Goal: Information Seeking & Learning: Learn about a topic

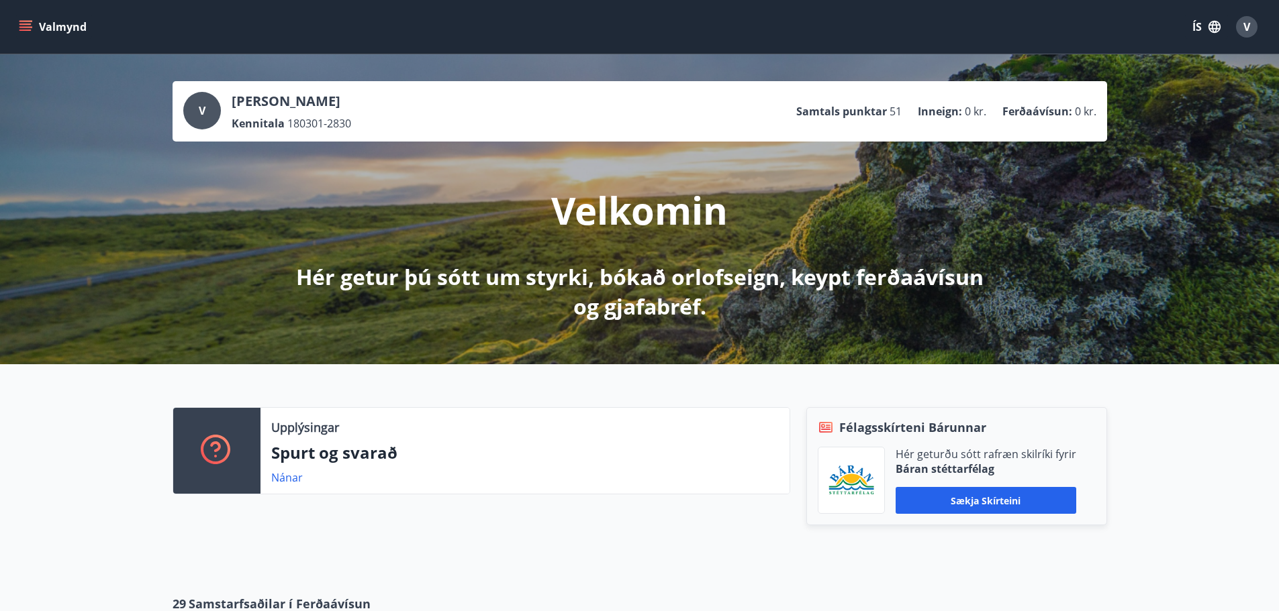
click at [1248, 27] on span "V" at bounding box center [1246, 26] width 7 height 15
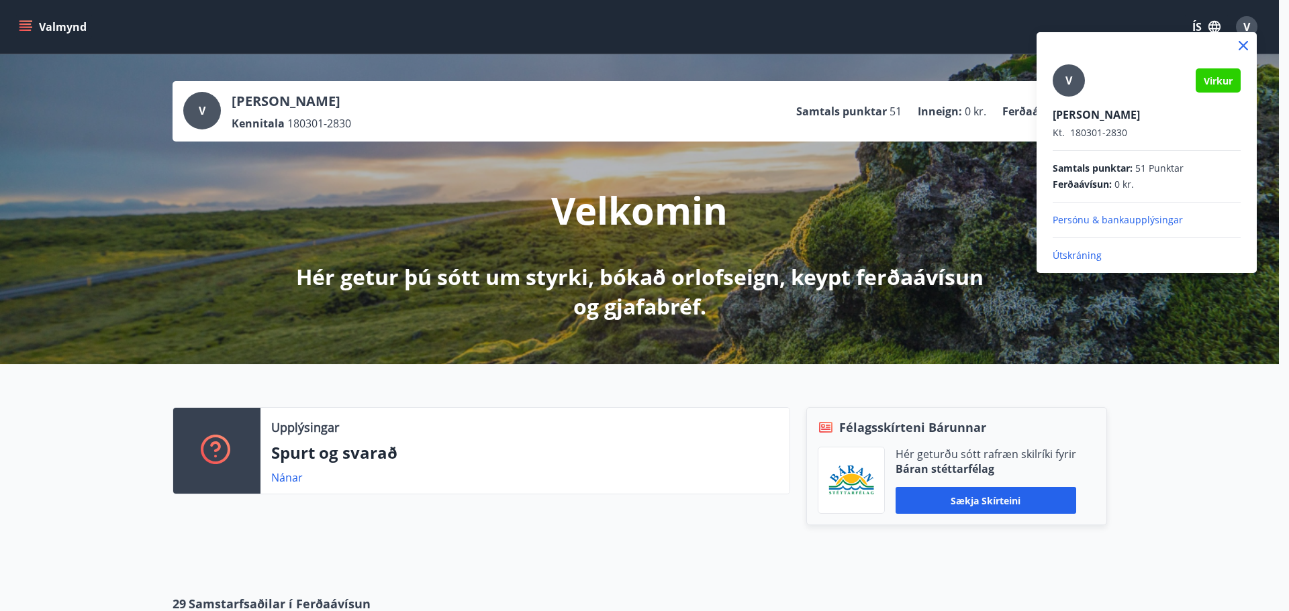
click at [1099, 219] on p "Persónu & bankaupplýsingar" at bounding box center [1146, 219] width 188 height 13
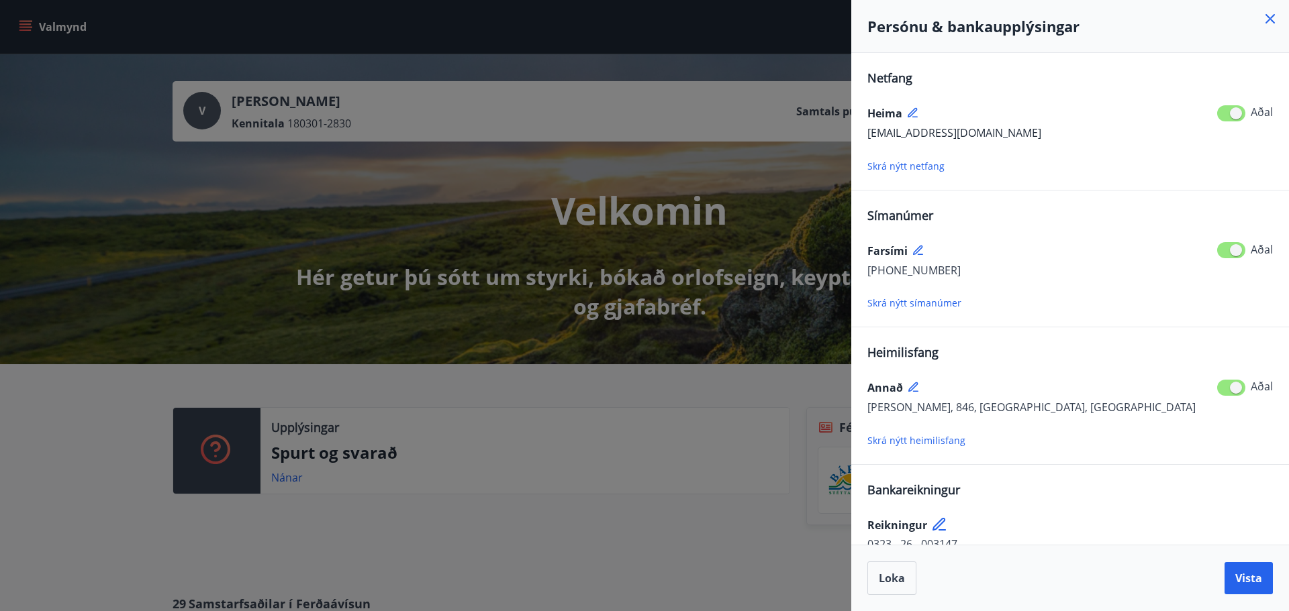
click at [1266, 16] on icon at bounding box center [1270, 19] width 16 height 16
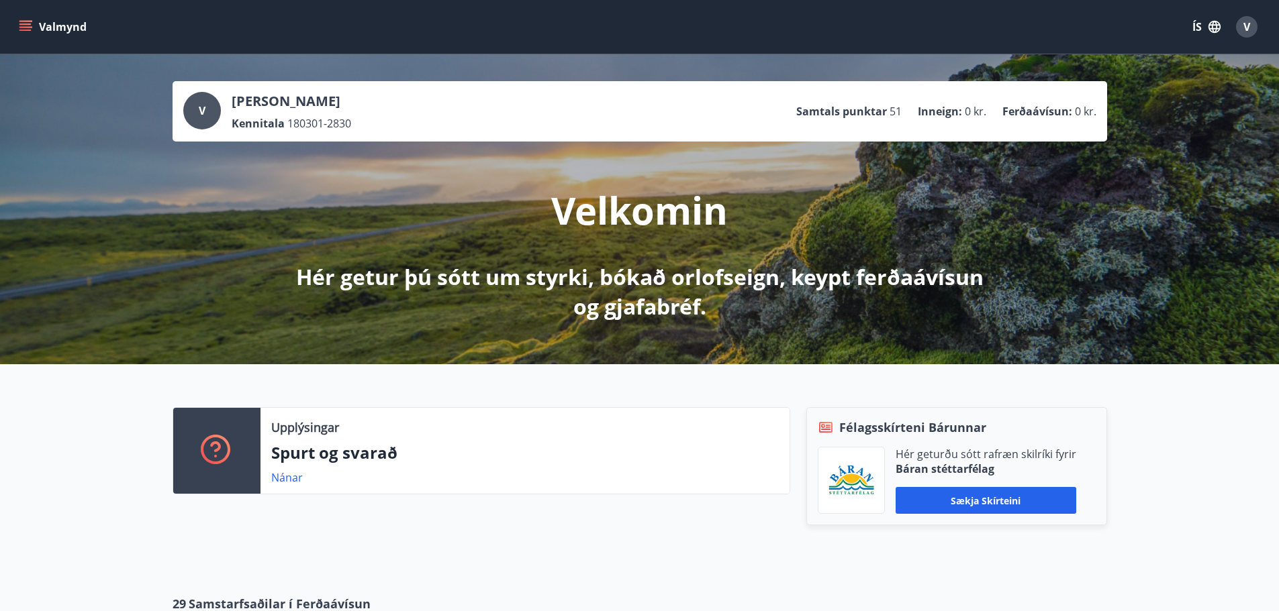
click at [1244, 28] on span "V" at bounding box center [1246, 26] width 7 height 15
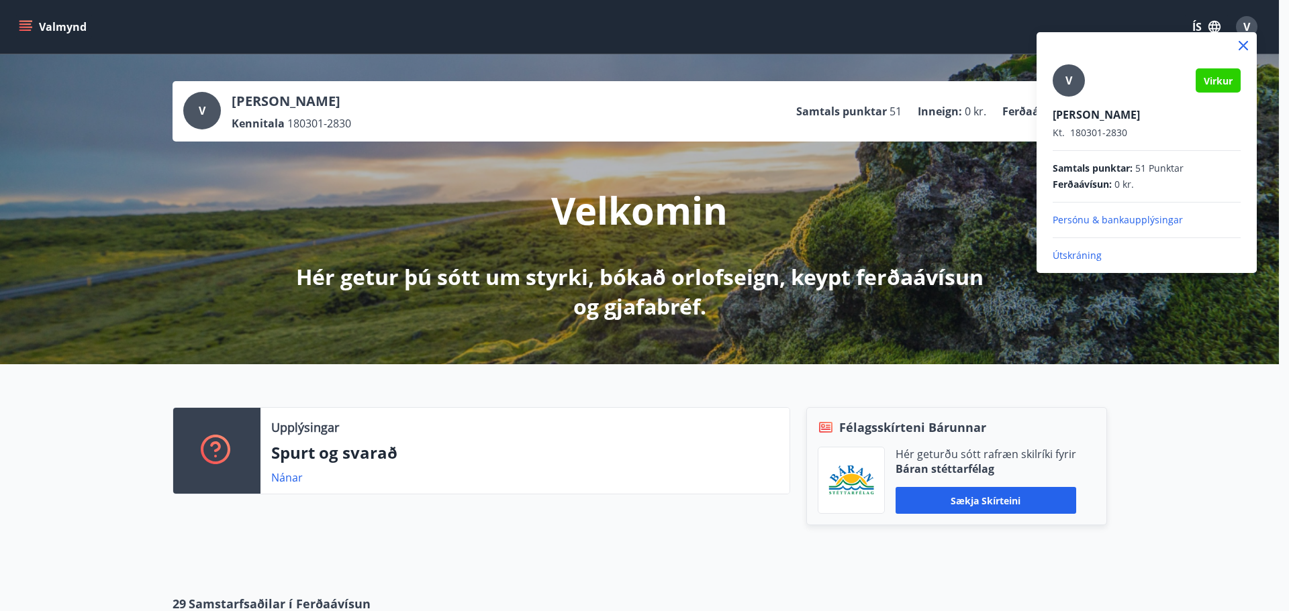
click at [1080, 250] on p "Útskráning" at bounding box center [1146, 255] width 188 height 13
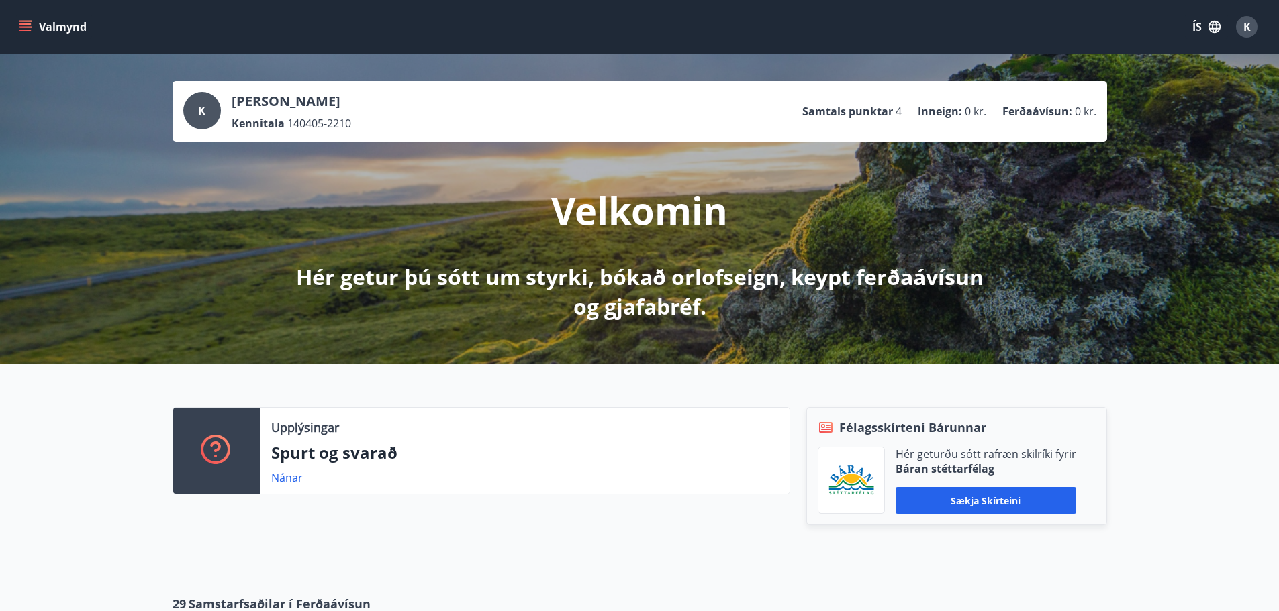
click at [17, 28] on button "Valmynd" at bounding box center [54, 27] width 76 height 24
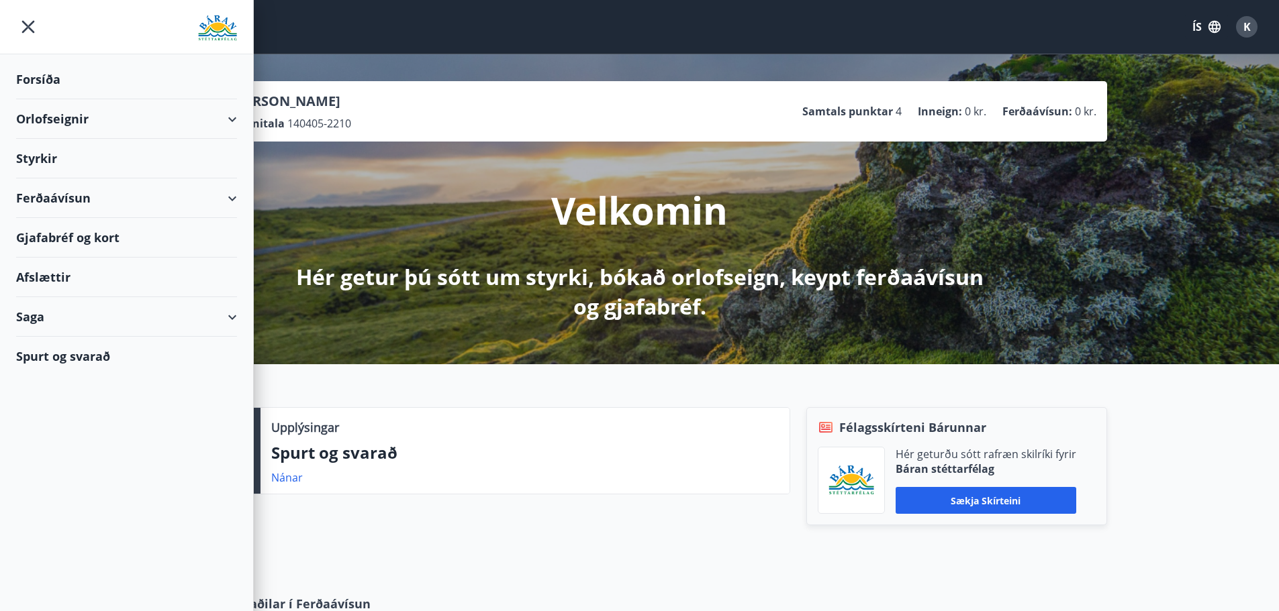
click at [54, 155] on div "Styrkir" at bounding box center [126, 159] width 221 height 40
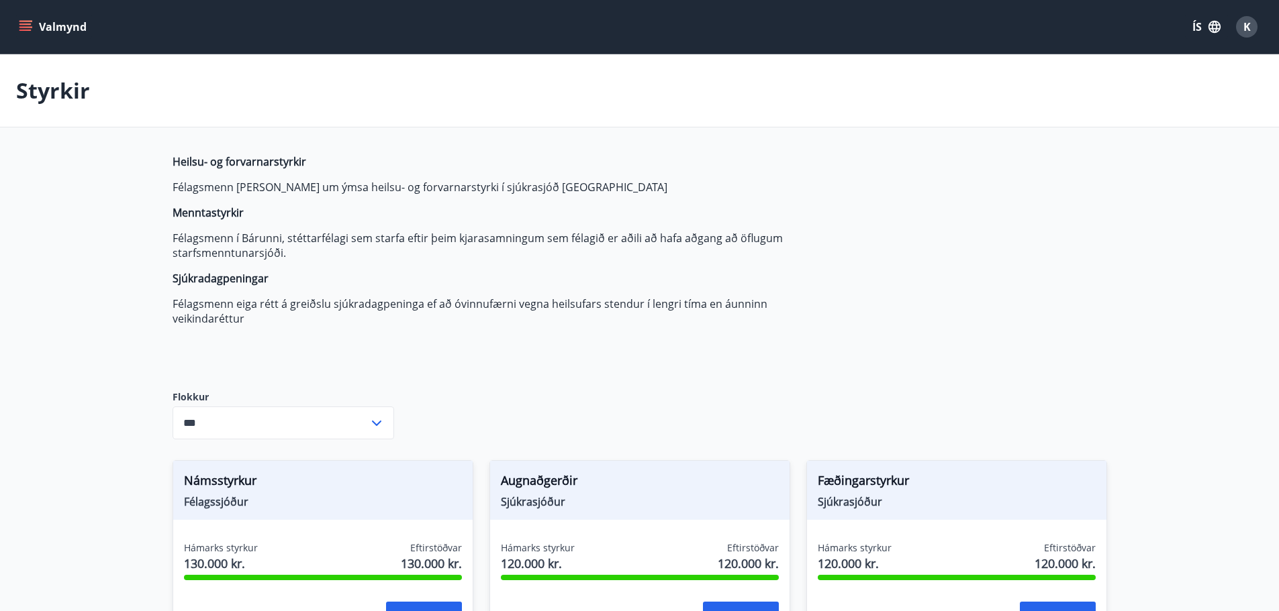
type input "***"
click at [1250, 22] on span "K" at bounding box center [1246, 26] width 7 height 15
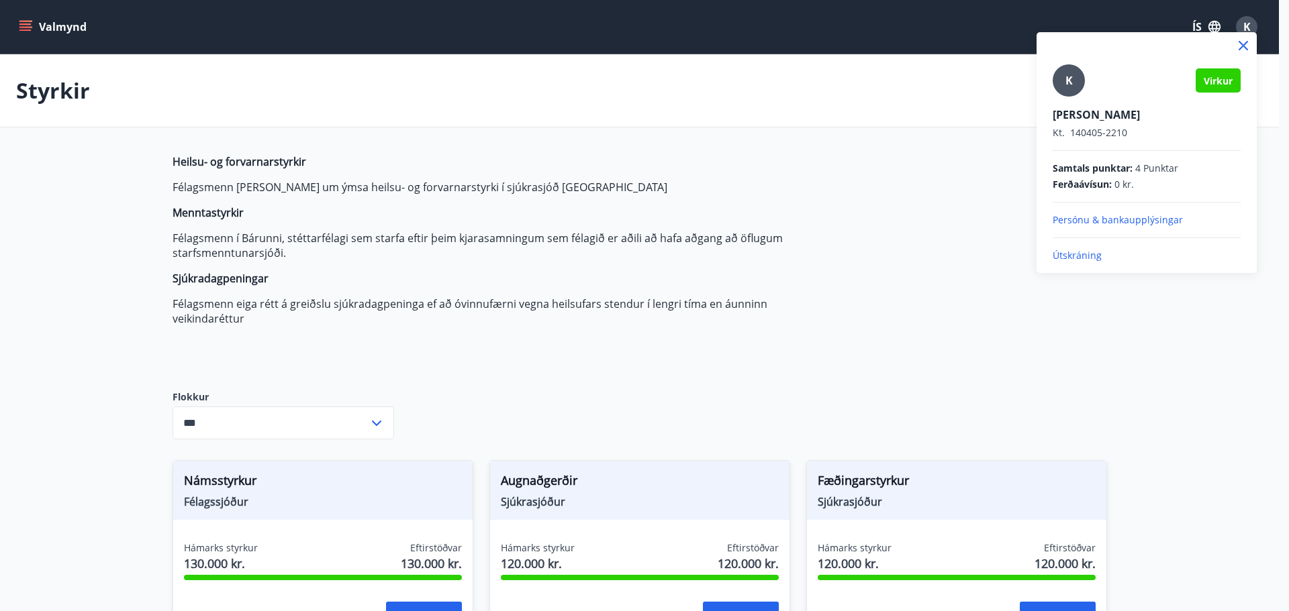
click at [1063, 249] on p "Útskráning" at bounding box center [1146, 255] width 188 height 13
